Goal: Information Seeking & Learning: Learn about a topic

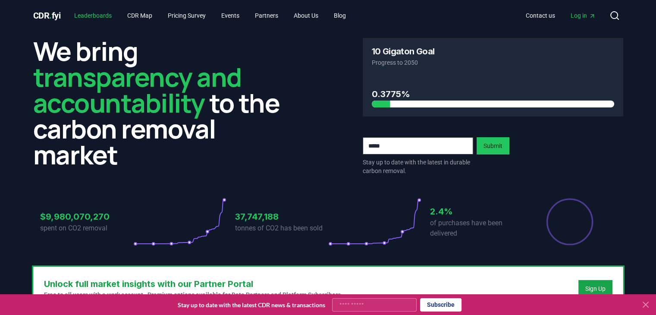
click at [105, 20] on link "Leaderboards" at bounding box center [92, 16] width 51 height 16
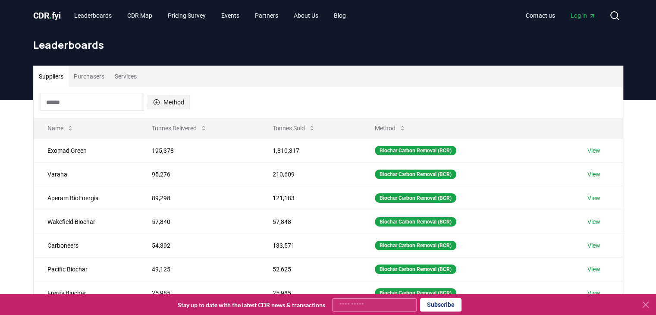
click at [170, 98] on button "Method" at bounding box center [168, 102] width 42 height 14
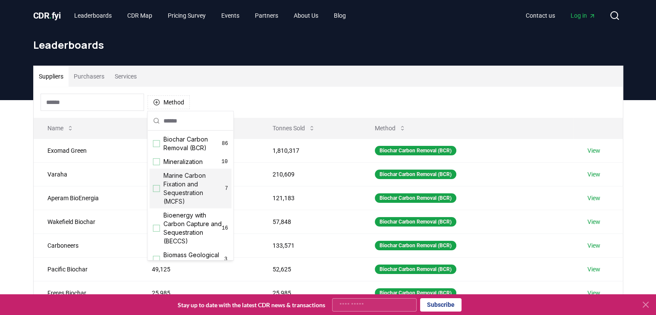
click at [156, 189] on div "Suggestions" at bounding box center [156, 188] width 7 height 7
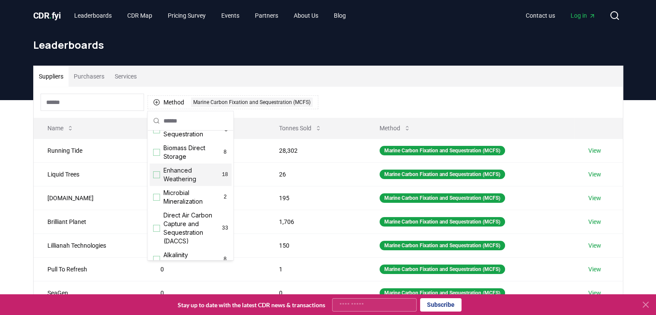
scroll to position [172, 0]
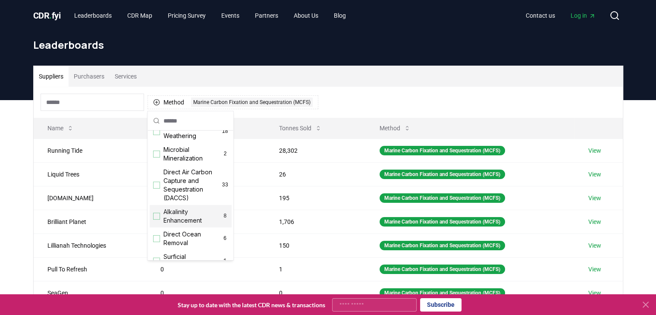
click at [157, 219] on div "Suggestions" at bounding box center [156, 216] width 7 height 7
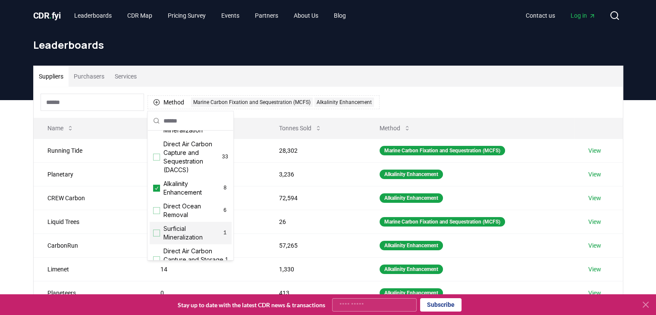
scroll to position [216, 0]
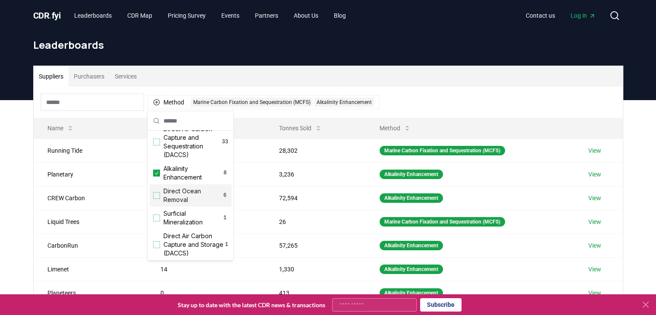
click at [153, 199] on div "Suggestions" at bounding box center [156, 195] width 7 height 7
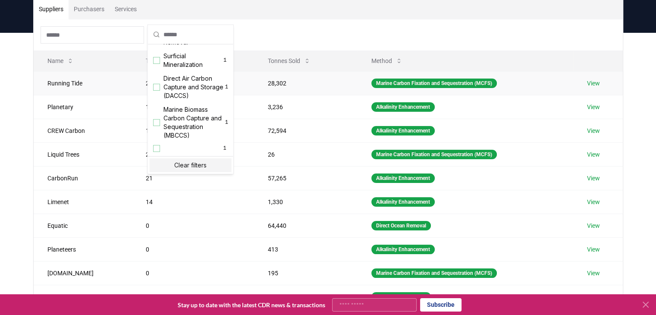
scroll to position [86, 0]
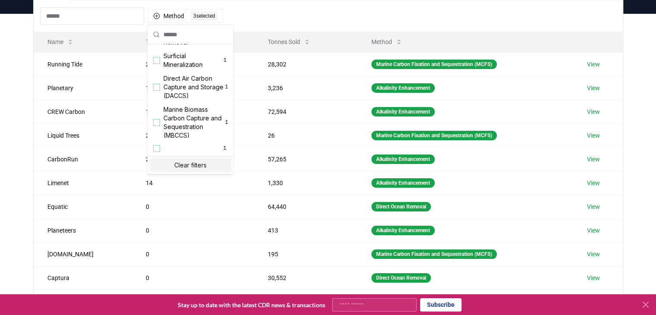
click at [487, 13] on div "Method 3 3 selected" at bounding box center [328, 15] width 589 height 31
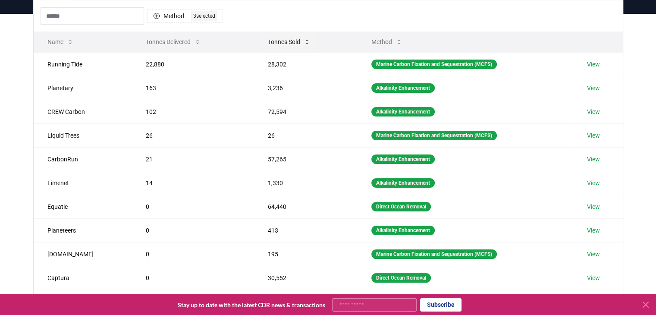
click at [274, 42] on button "Tonnes Sold" at bounding box center [289, 41] width 56 height 17
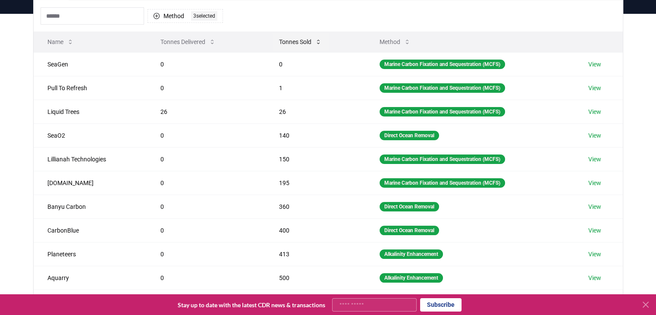
click at [286, 45] on button "Tonnes Sold" at bounding box center [300, 41] width 56 height 17
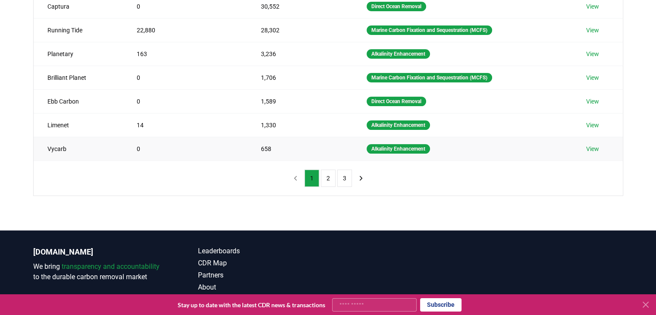
scroll to position [216, 0]
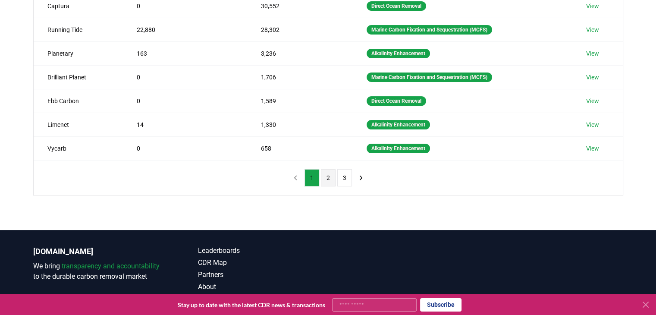
click at [331, 170] on button "2" at bounding box center [328, 177] width 15 height 17
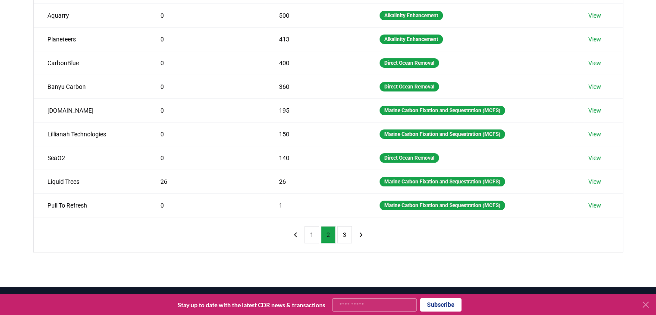
scroll to position [172, 0]
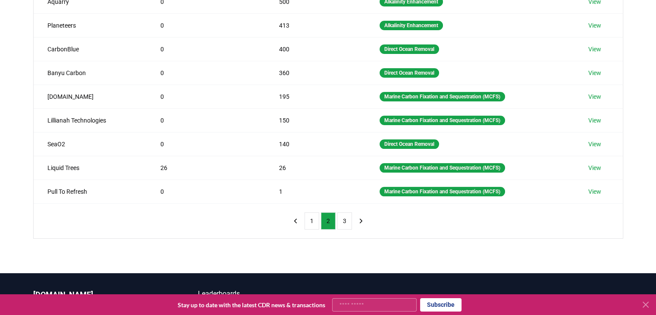
click at [341, 216] on button "3" at bounding box center [344, 220] width 15 height 17
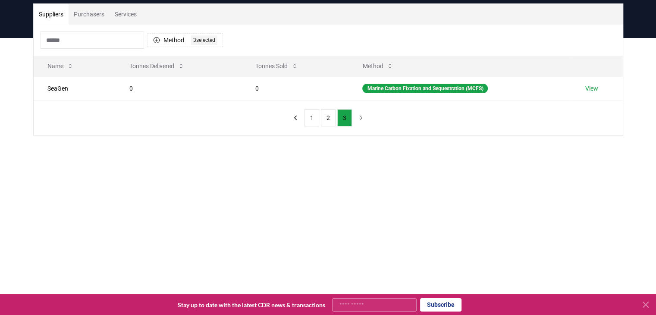
scroll to position [43, 0]
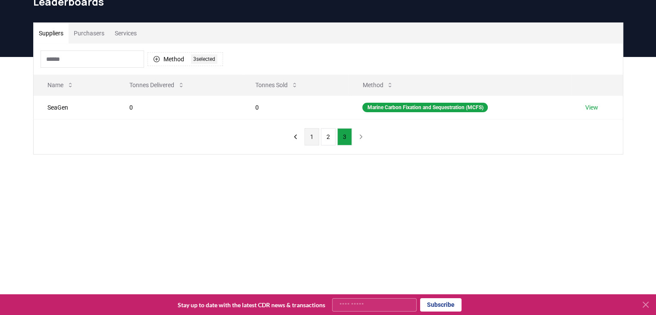
click at [315, 139] on button "1" at bounding box center [311, 136] width 15 height 17
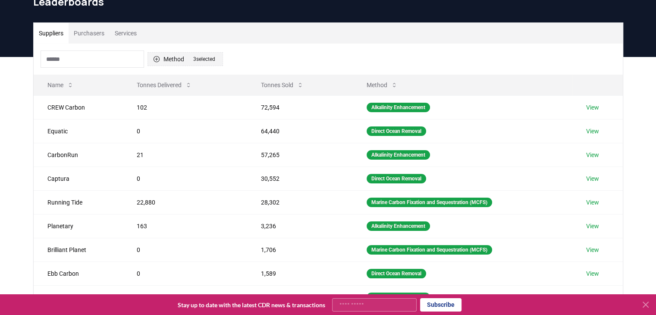
click at [164, 57] on button "Method 3 3 selected" at bounding box center [184, 59] width 75 height 14
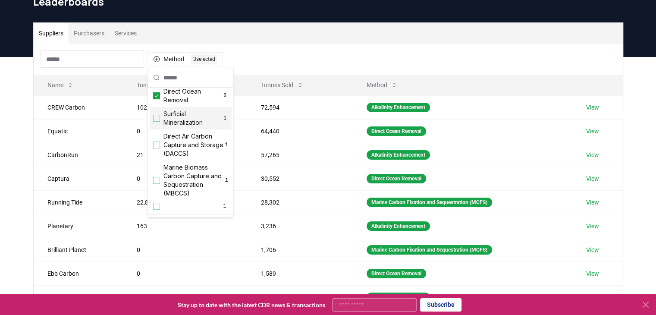
scroll to position [295, 0]
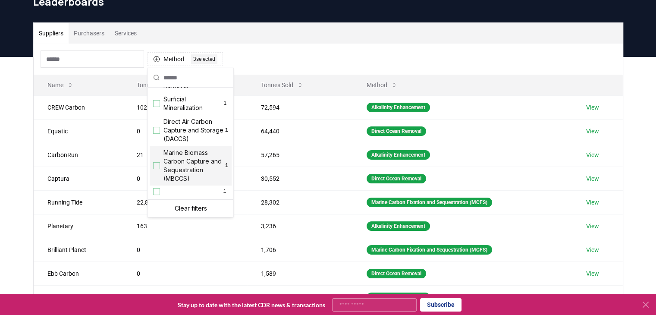
click at [174, 163] on span "Marine Biomass Carbon Capture and Sequestration (MBCCS)" at bounding box center [194, 165] width 62 height 34
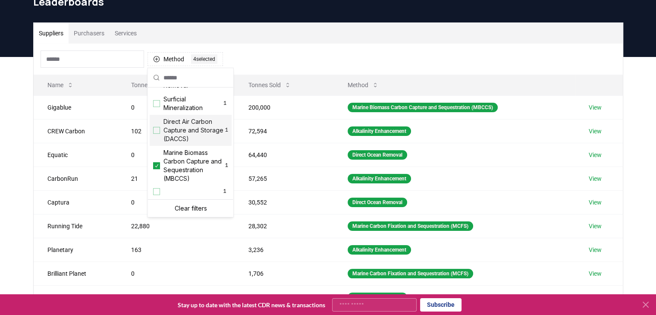
click at [5, 81] on div "Suppliers Purchasers Services Method 4 4 selected Name Tonnes Delivered Tonnes …" at bounding box center [328, 229] width 656 height 345
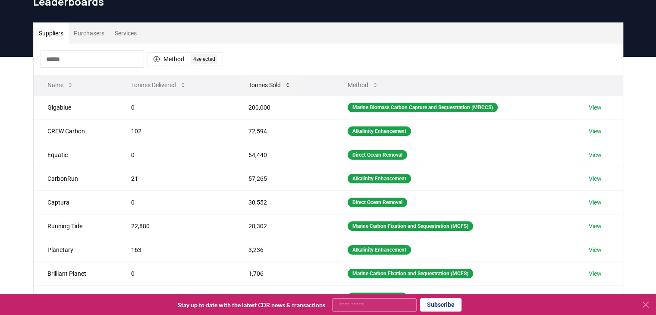
scroll to position [0, 0]
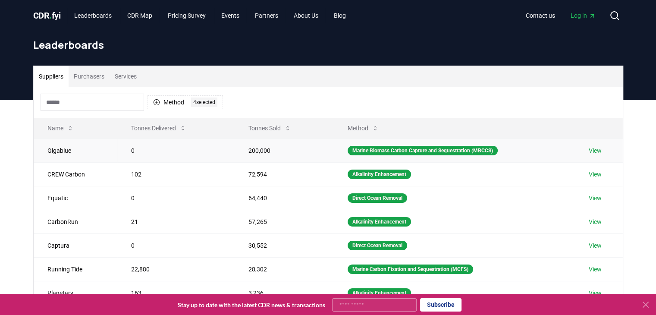
click at [591, 154] on td "View" at bounding box center [598, 150] width 47 height 24
click at [597, 153] on link "View" at bounding box center [595, 150] width 13 height 9
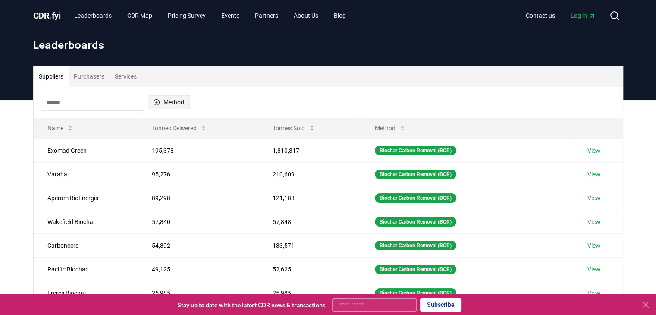
click at [170, 102] on button "Method" at bounding box center [168, 102] width 42 height 14
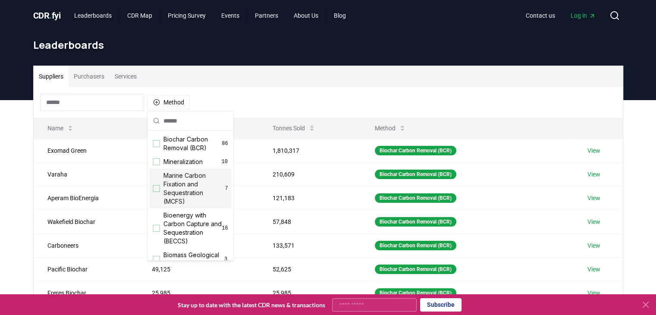
click at [180, 183] on span "Marine Carbon Fixation and Sequestration (MCFS)" at bounding box center [194, 188] width 62 height 34
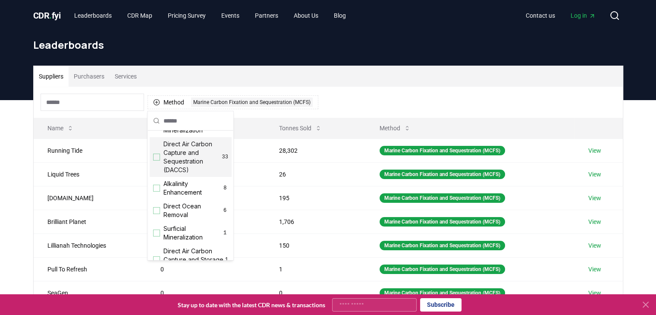
scroll to position [216, 0]
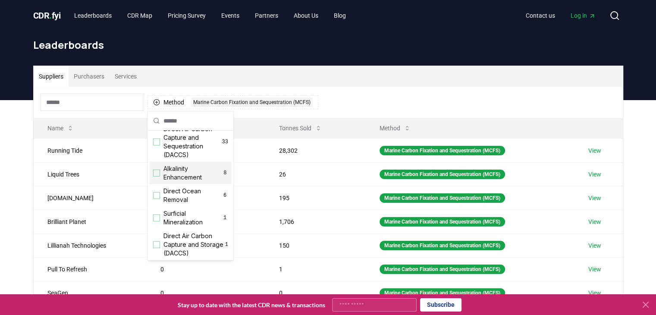
click at [181, 180] on span "Alkalinity Enhancement" at bounding box center [192, 172] width 59 height 17
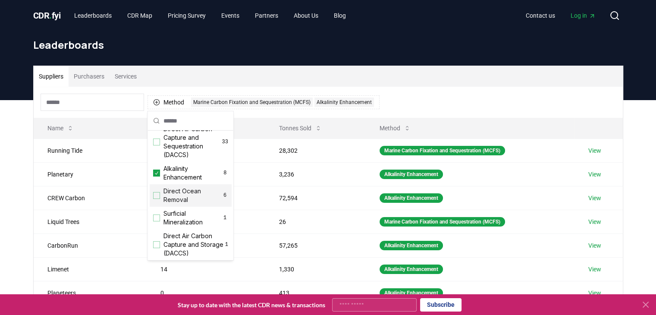
click at [180, 204] on span "Direct Ocean Removal" at bounding box center [192, 195] width 58 height 17
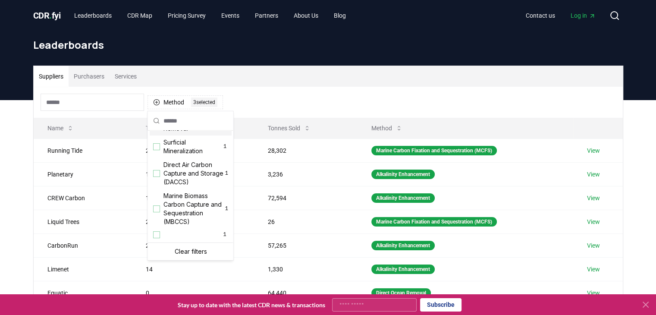
scroll to position [295, 0]
click at [180, 202] on span "Marine Biomass Carbon Capture and Sequestration (MBCCS)" at bounding box center [194, 208] width 62 height 34
click at [6, 107] on div "Suppliers Purchasers Services Method 4 4 selected Name Tonnes Delivered Tonnes …" at bounding box center [328, 272] width 656 height 345
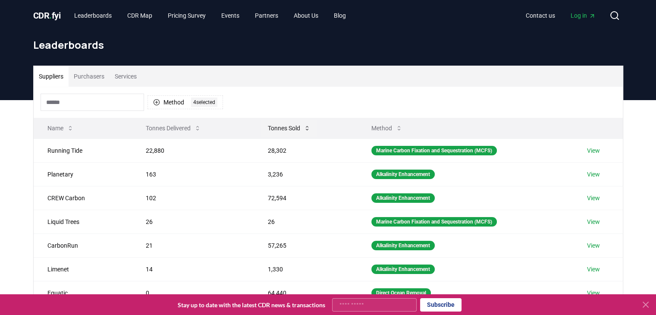
click at [283, 128] on button "Tonnes Sold" at bounding box center [289, 127] width 56 height 17
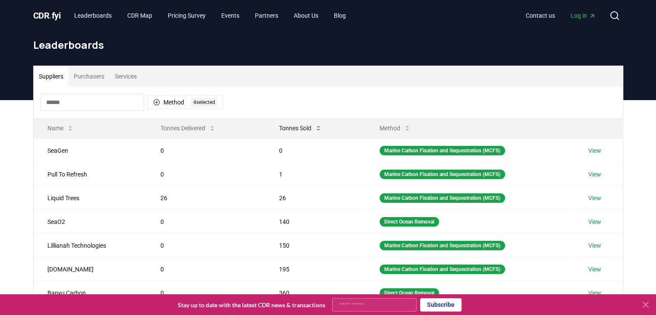
click at [281, 128] on button "Tonnes Sold" at bounding box center [300, 127] width 56 height 17
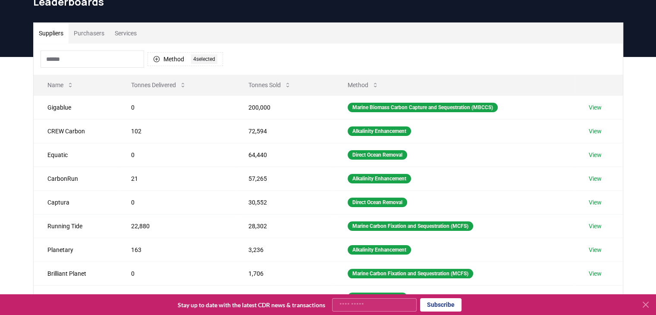
scroll to position [0, 0]
